Goal: Task Accomplishment & Management: Manage account settings

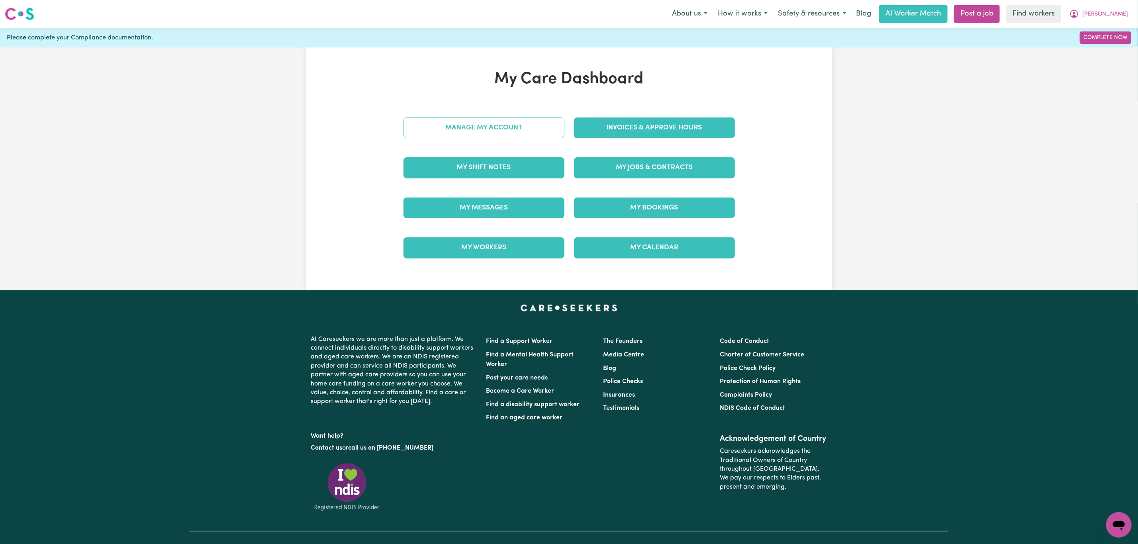
click at [509, 131] on link "Manage My Account" at bounding box center [483, 127] width 161 height 21
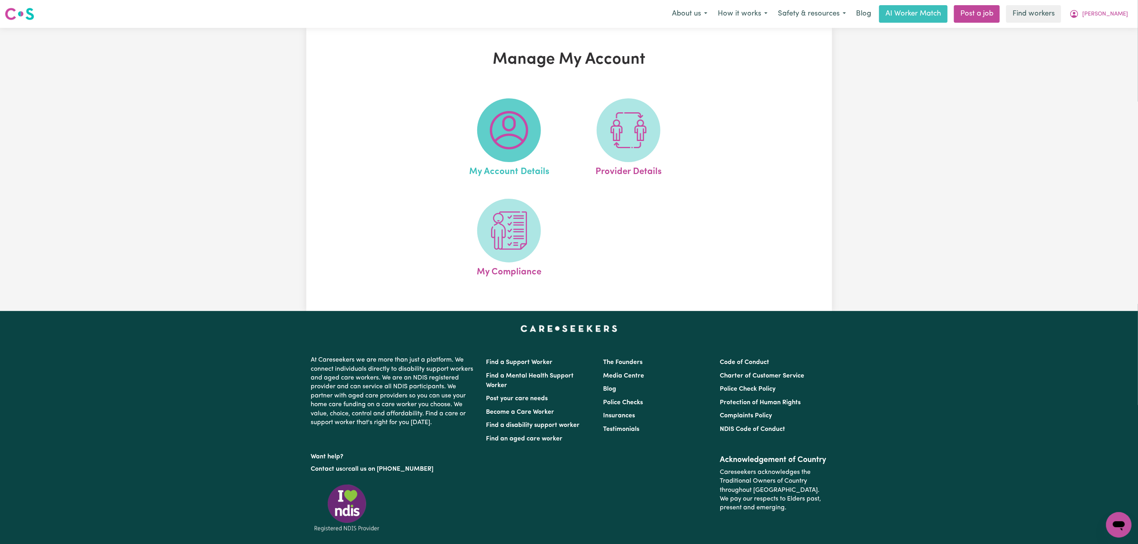
click at [487, 150] on span at bounding box center [509, 130] width 64 height 64
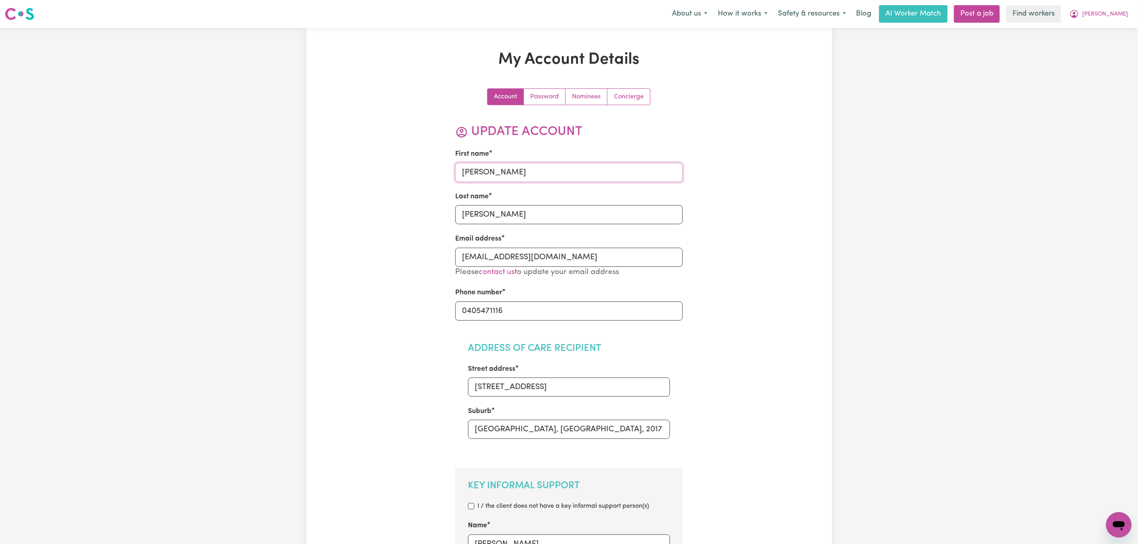
drag, startPoint x: 459, startPoint y: 186, endPoint x: 450, endPoint y: 186, distance: 9.2
type input "[PERSON_NAME]"
type input "Ly"
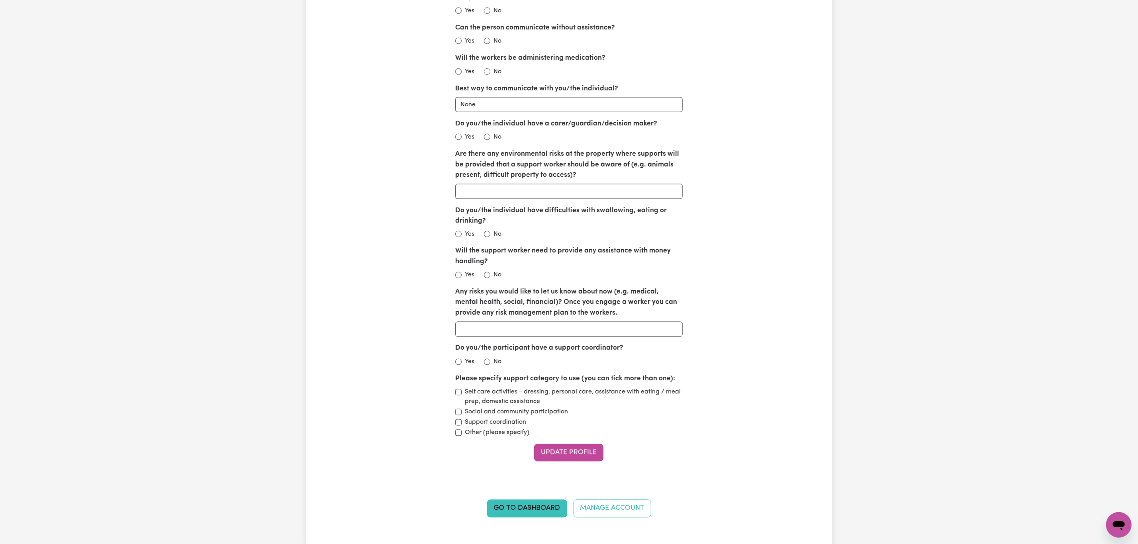
scroll to position [1135, 0]
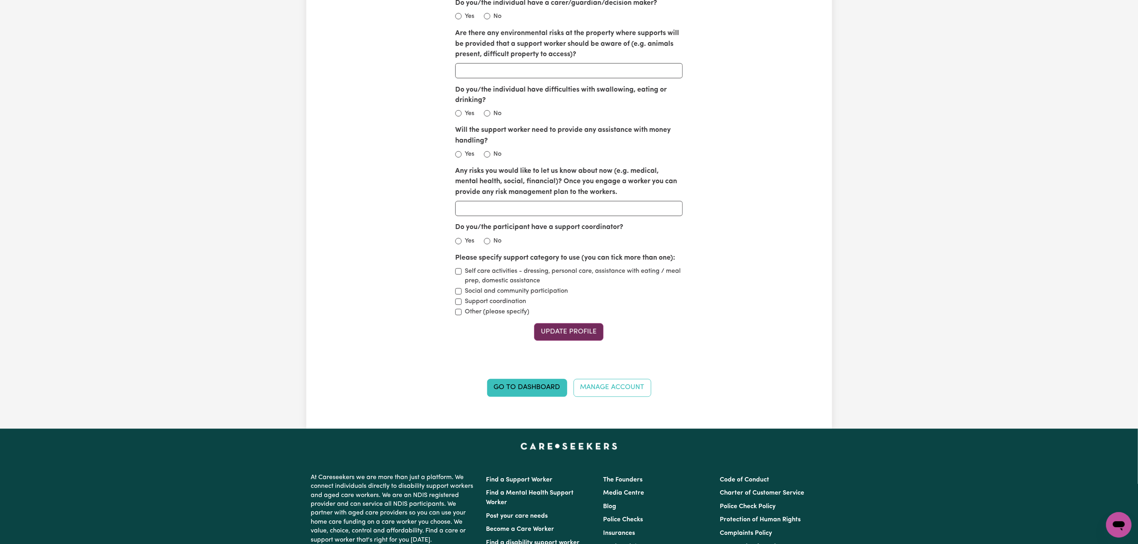
click at [557, 338] on button "Update Profile" at bounding box center [568, 332] width 69 height 18
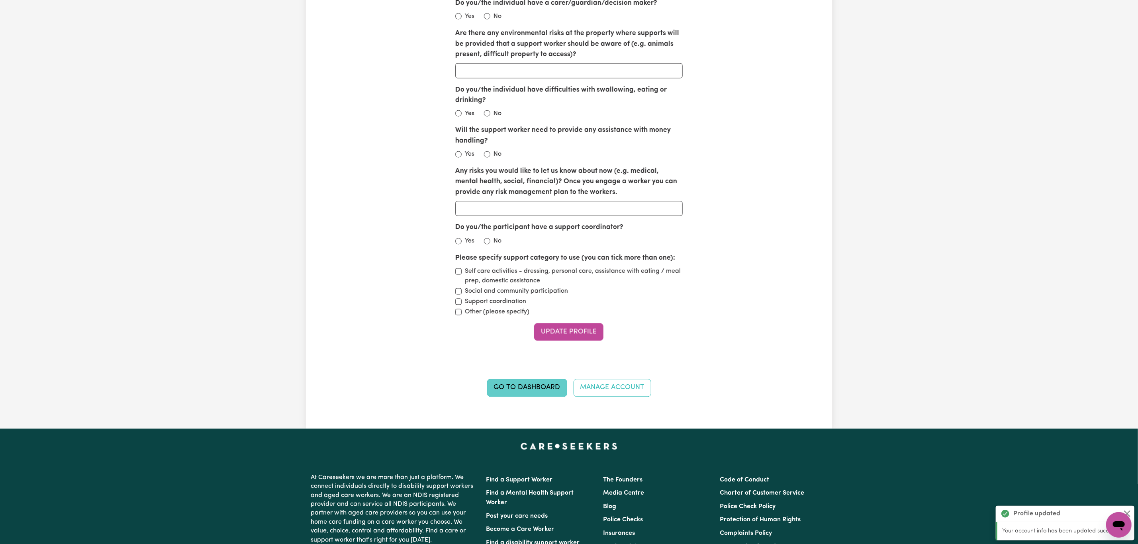
click at [526, 397] on link "Go to Dashboard" at bounding box center [527, 388] width 80 height 18
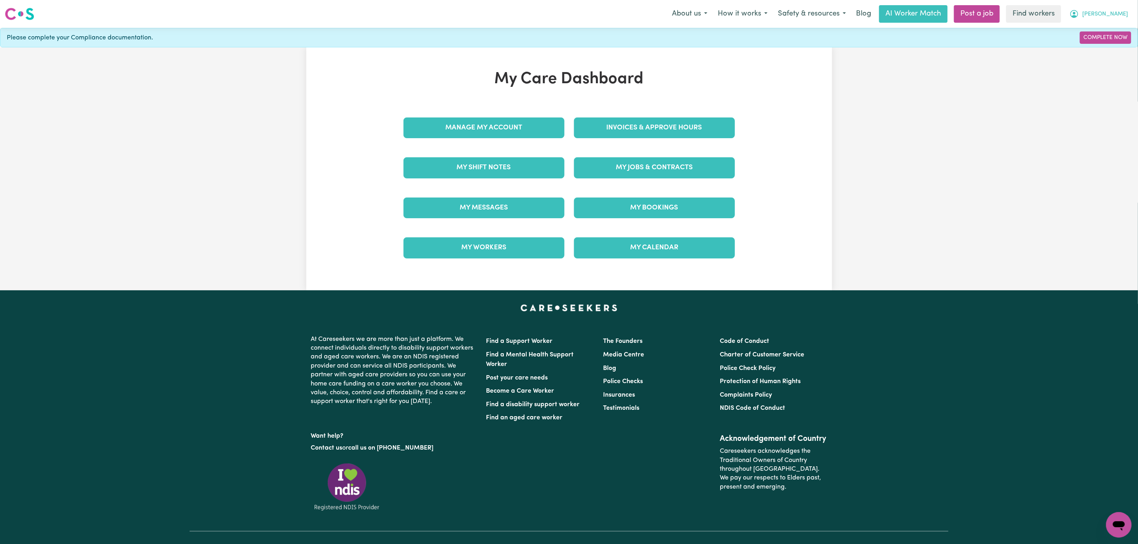
click at [1131, 14] on button "[PERSON_NAME]" at bounding box center [1098, 14] width 69 height 17
click at [1094, 45] on link "My SC Dashboard" at bounding box center [1100, 45] width 63 height 15
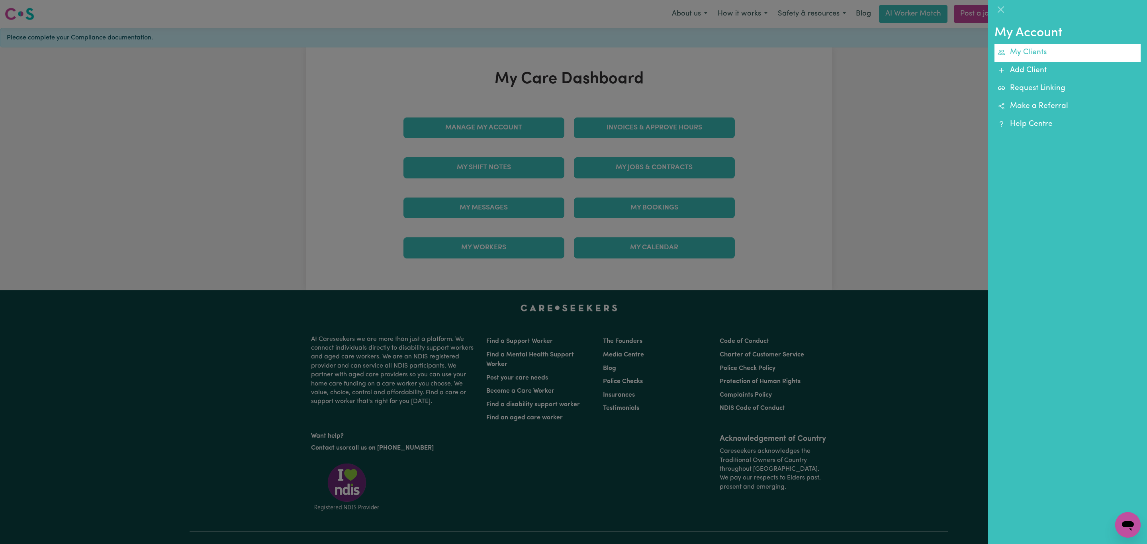
click at [1061, 54] on link "My Clients" at bounding box center [1067, 53] width 146 height 18
